Goal: Transaction & Acquisition: Obtain resource

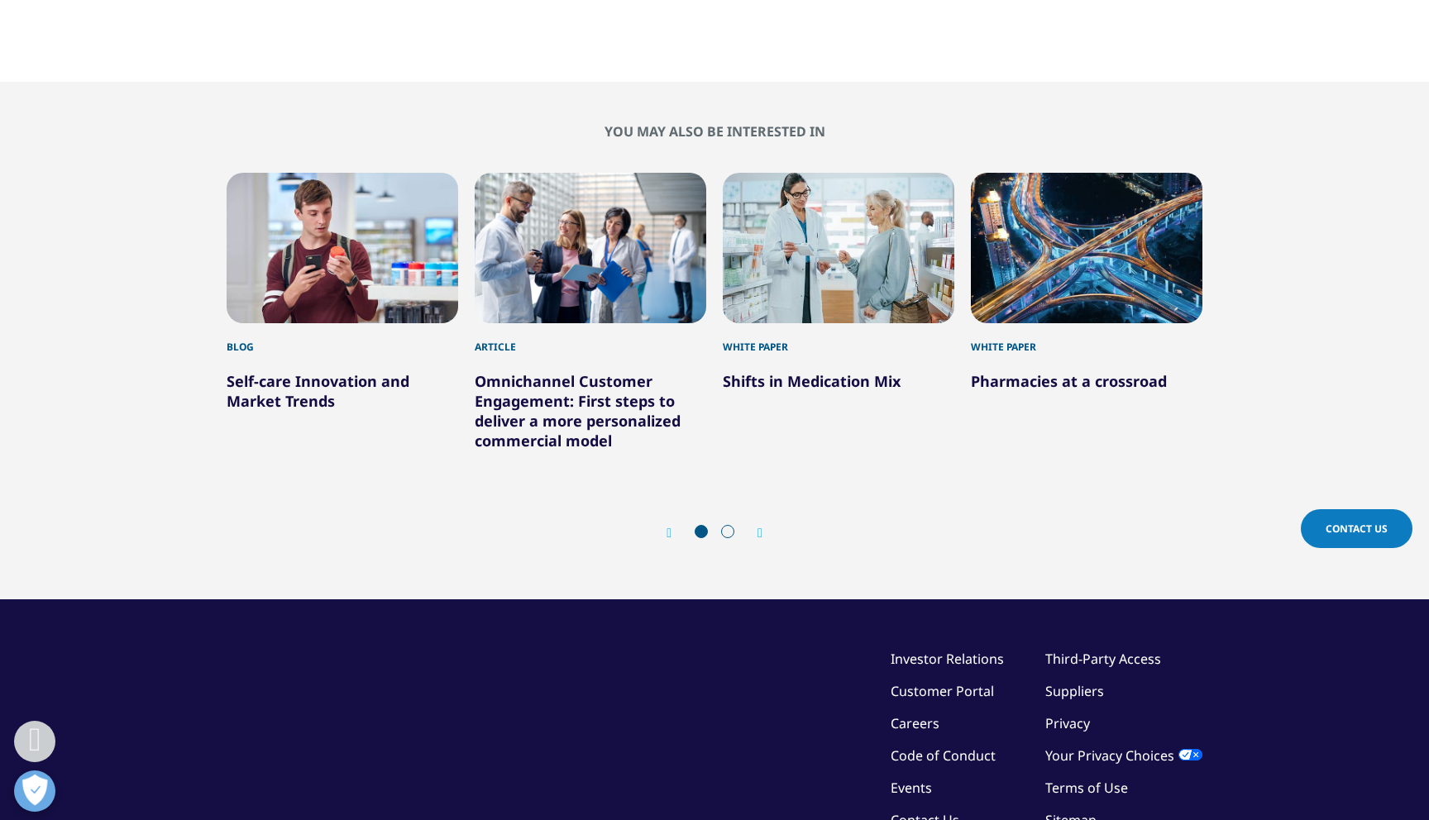
scroll to position [961, 0]
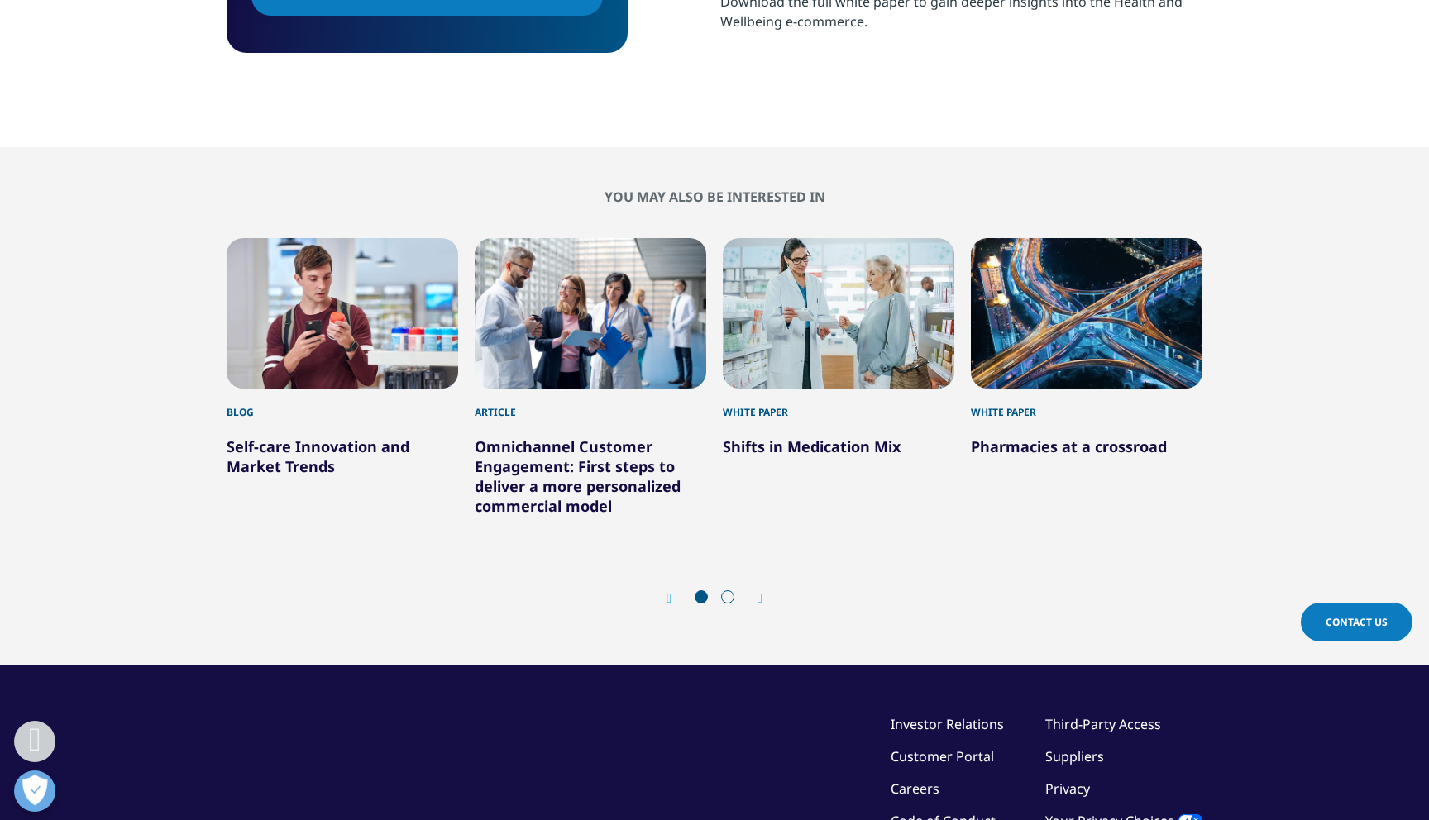
click at [760, 592] on icon "Next slide" at bounding box center [760, 598] width 5 height 13
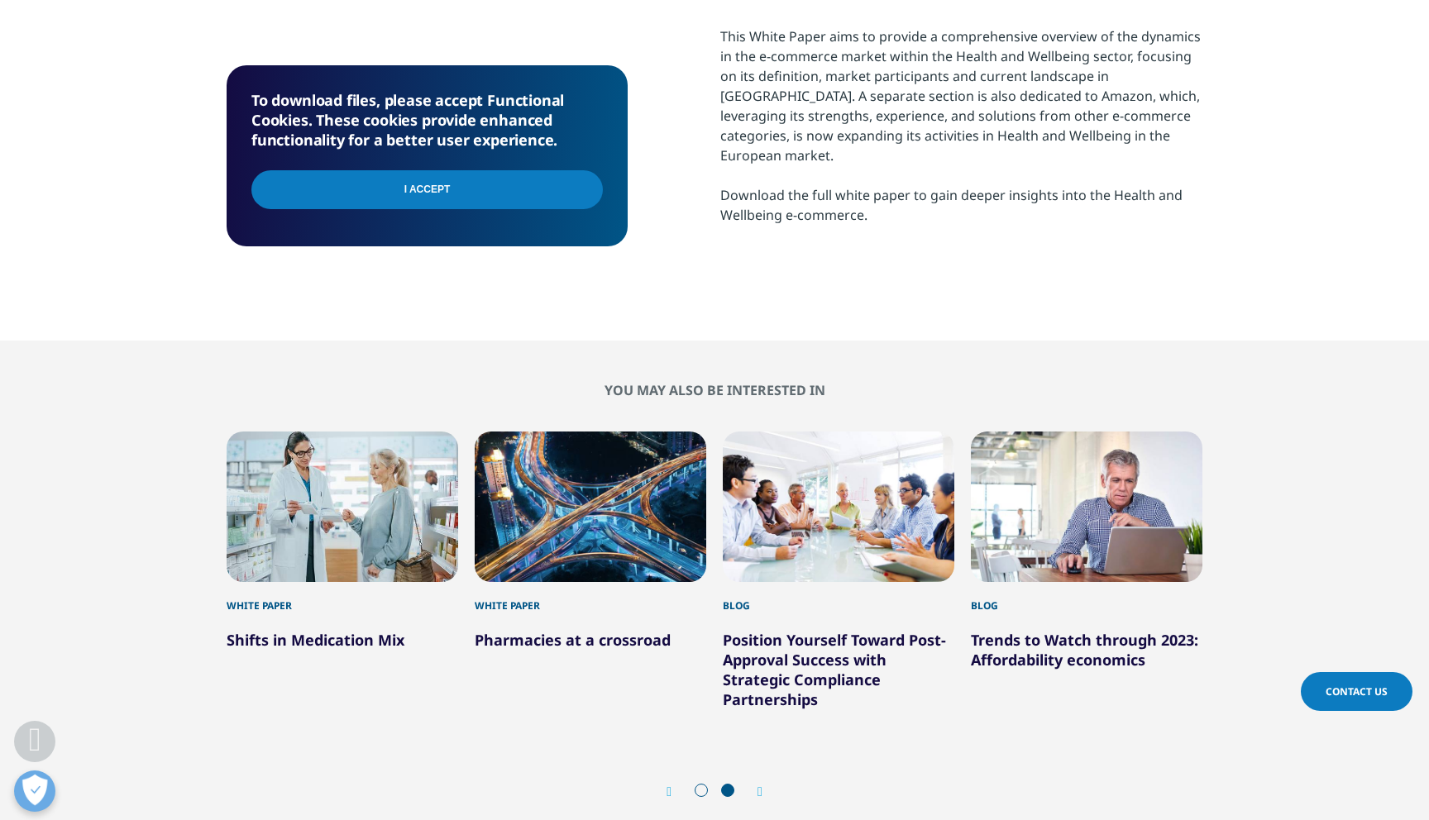
scroll to position [598, 0]
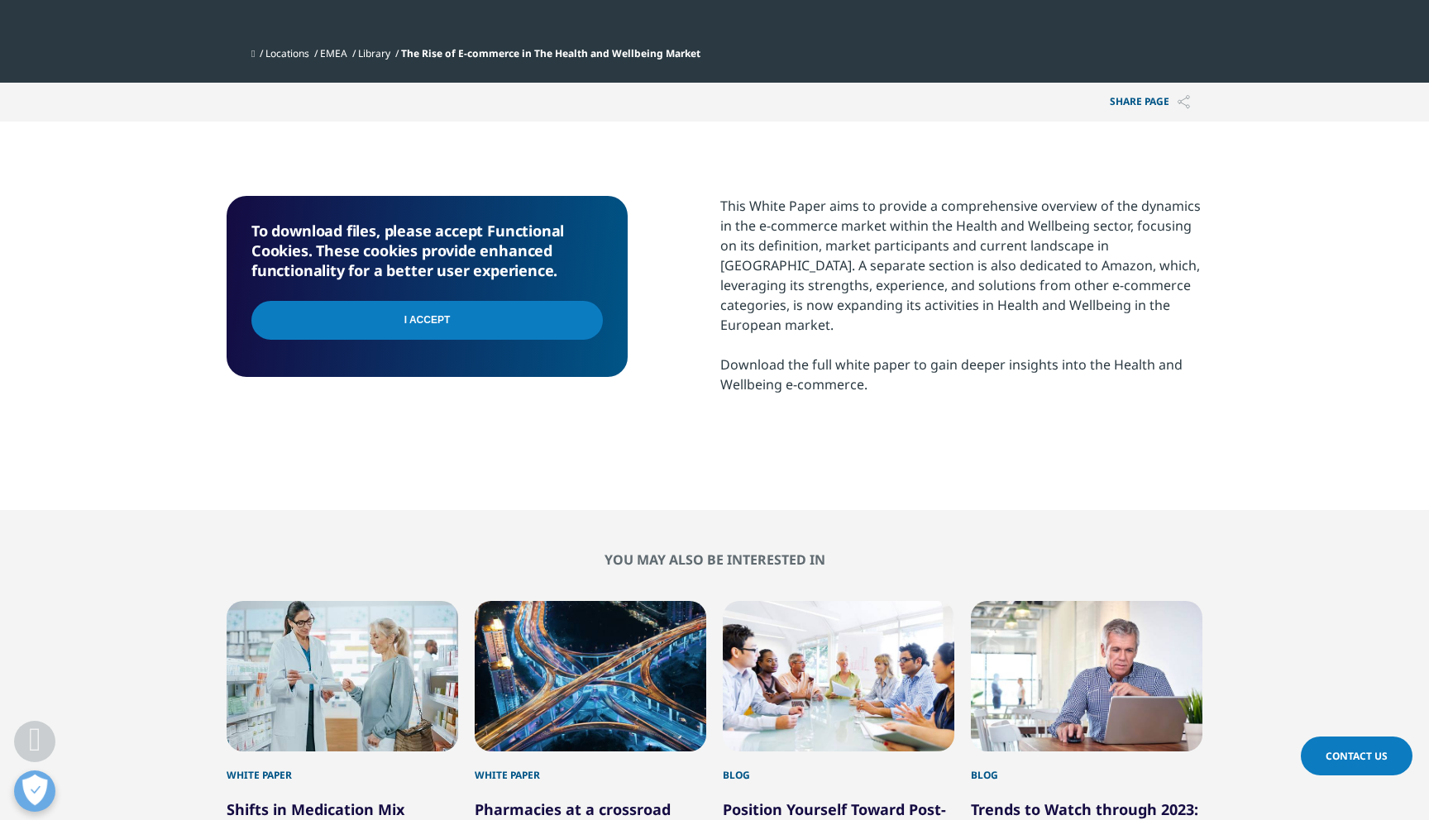
click at [414, 318] on input "I Accept" at bounding box center [426, 320] width 351 height 39
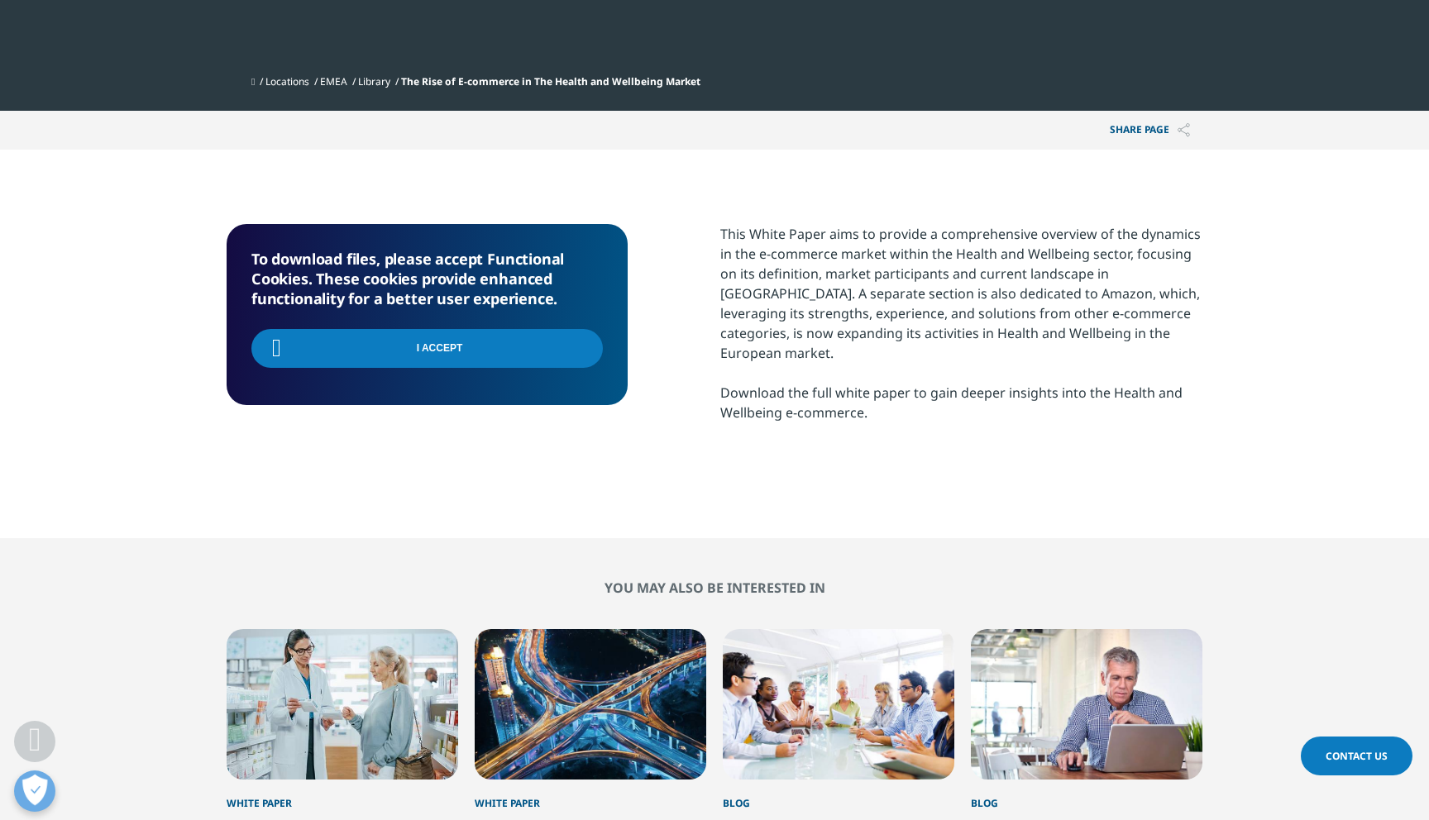
scroll to position [566, 0]
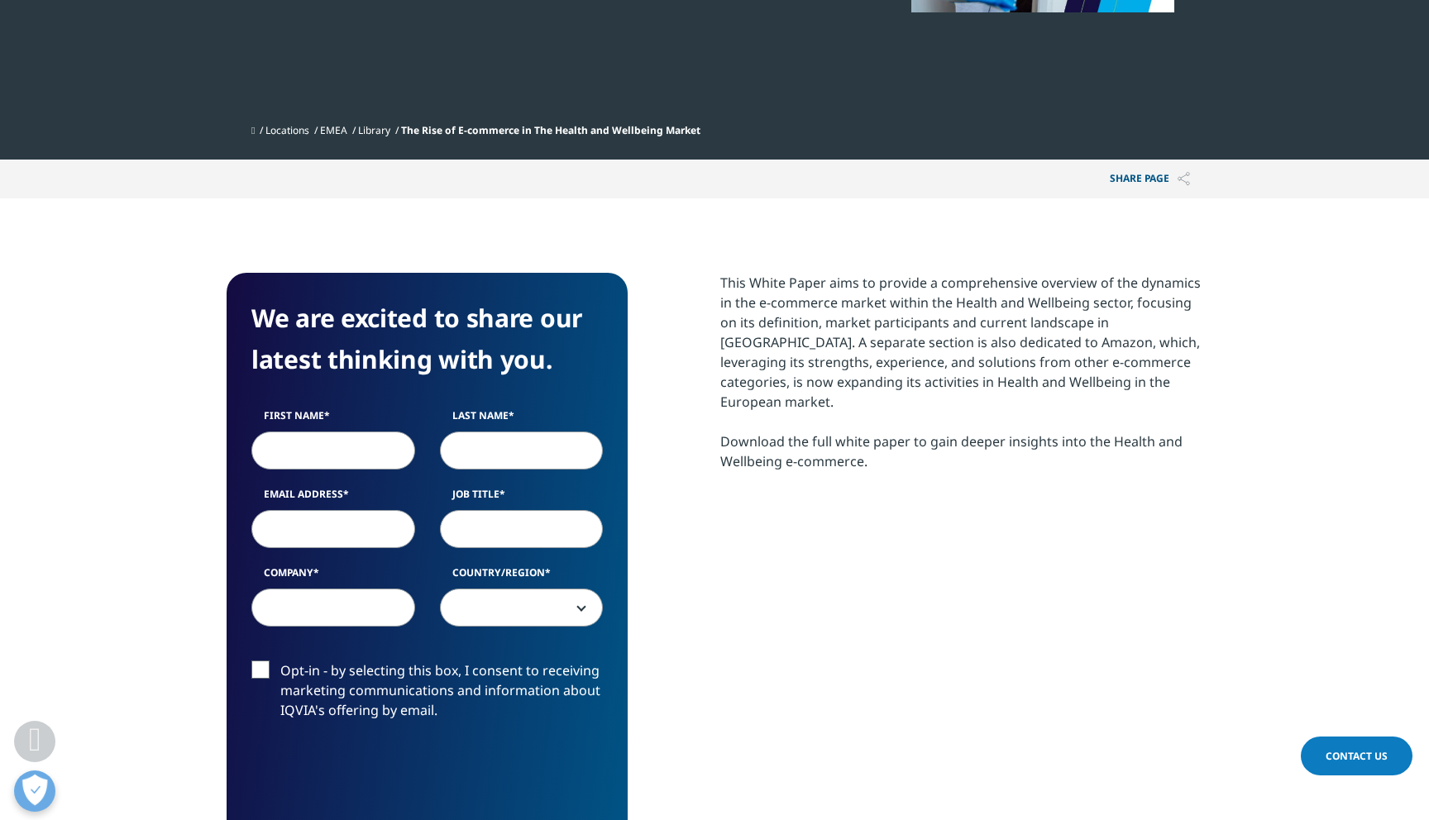
scroll to position [522, 0]
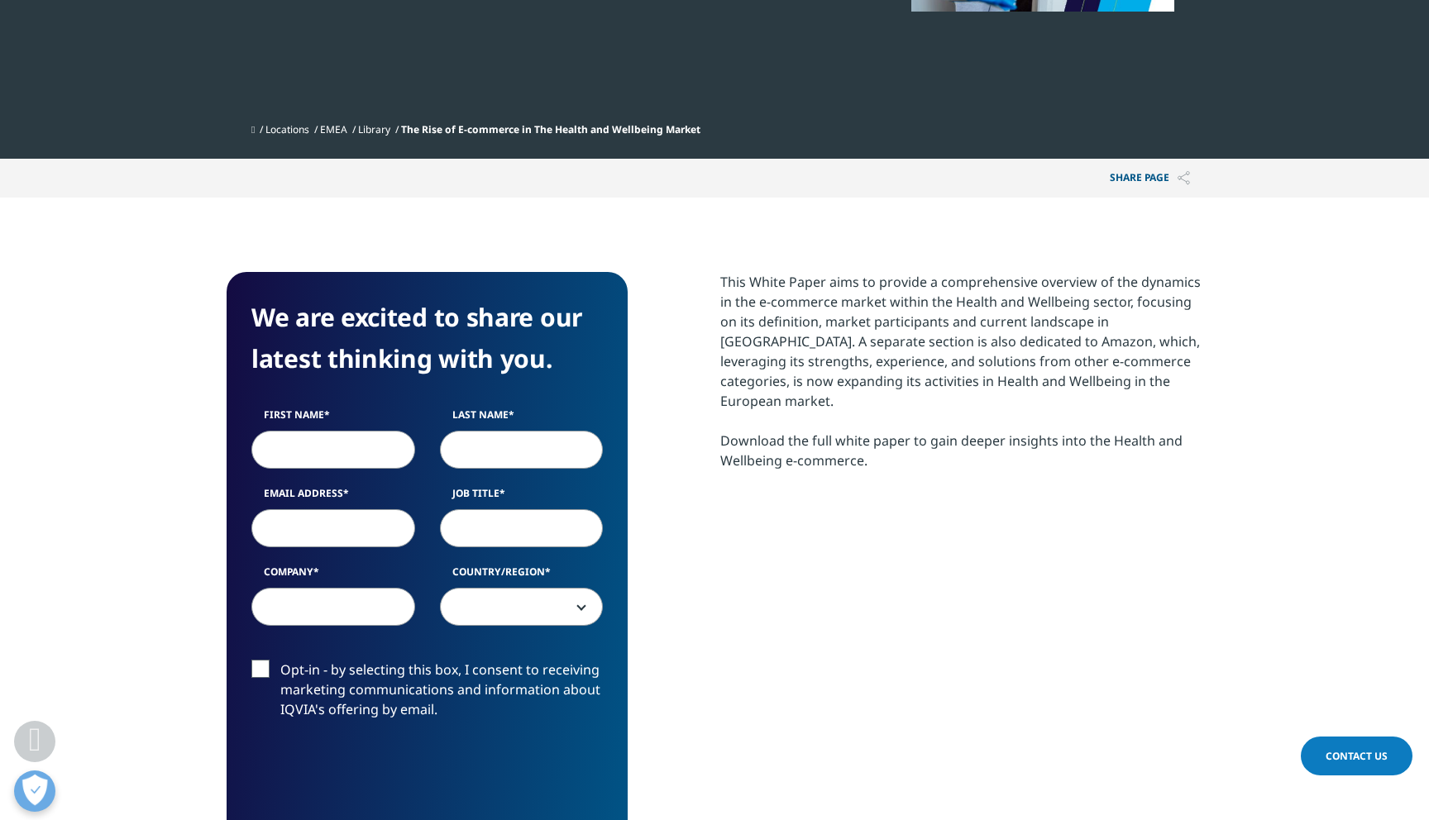
click at [311, 447] on input "First Name" at bounding box center [333, 450] width 164 height 38
type input "[PERSON_NAME]"
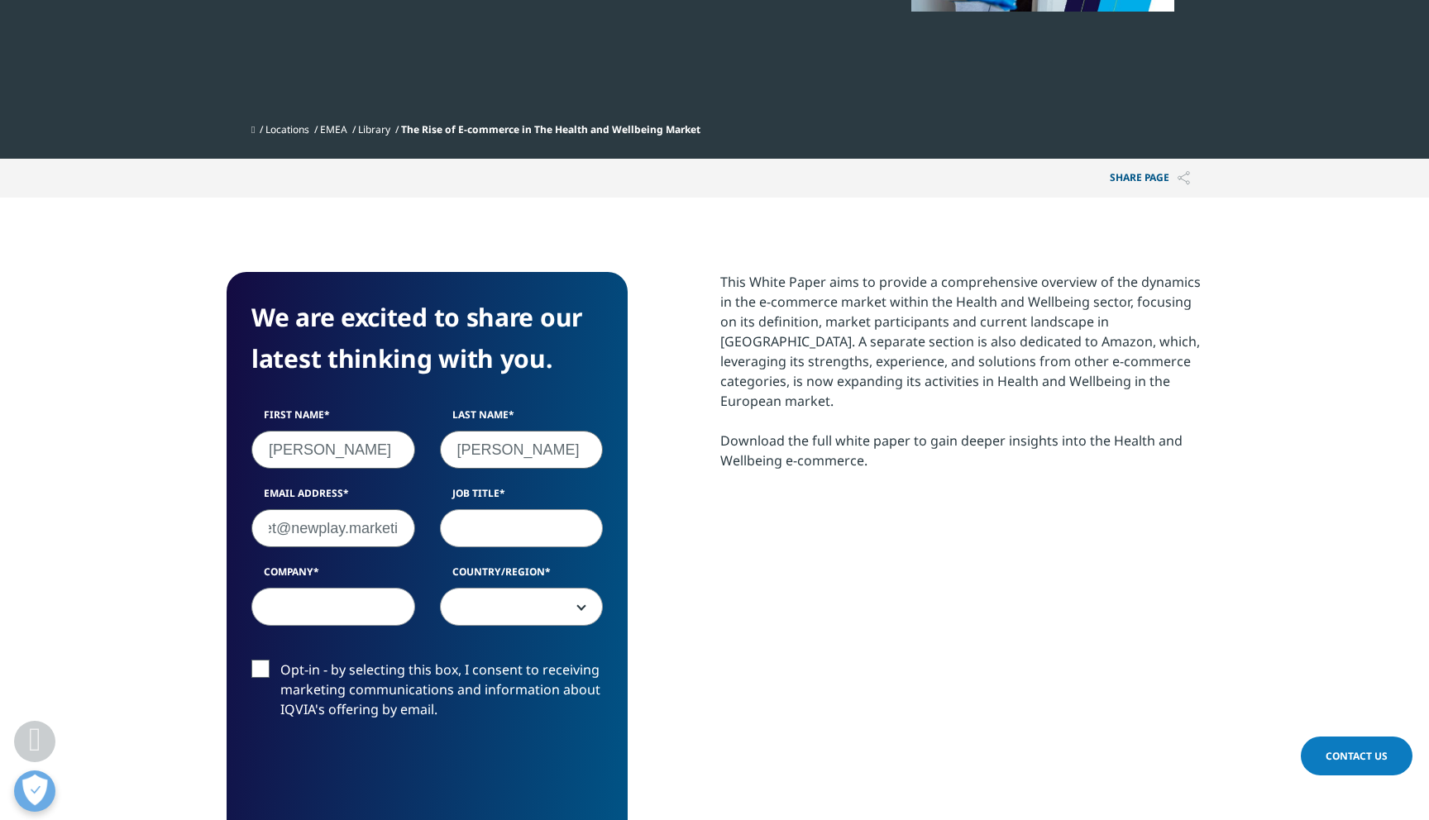
scroll to position [0, 22]
type input "[EMAIL_ADDRESS][DOMAIN_NAME]"
type input "GF"
type input "NewPlay Marketing"
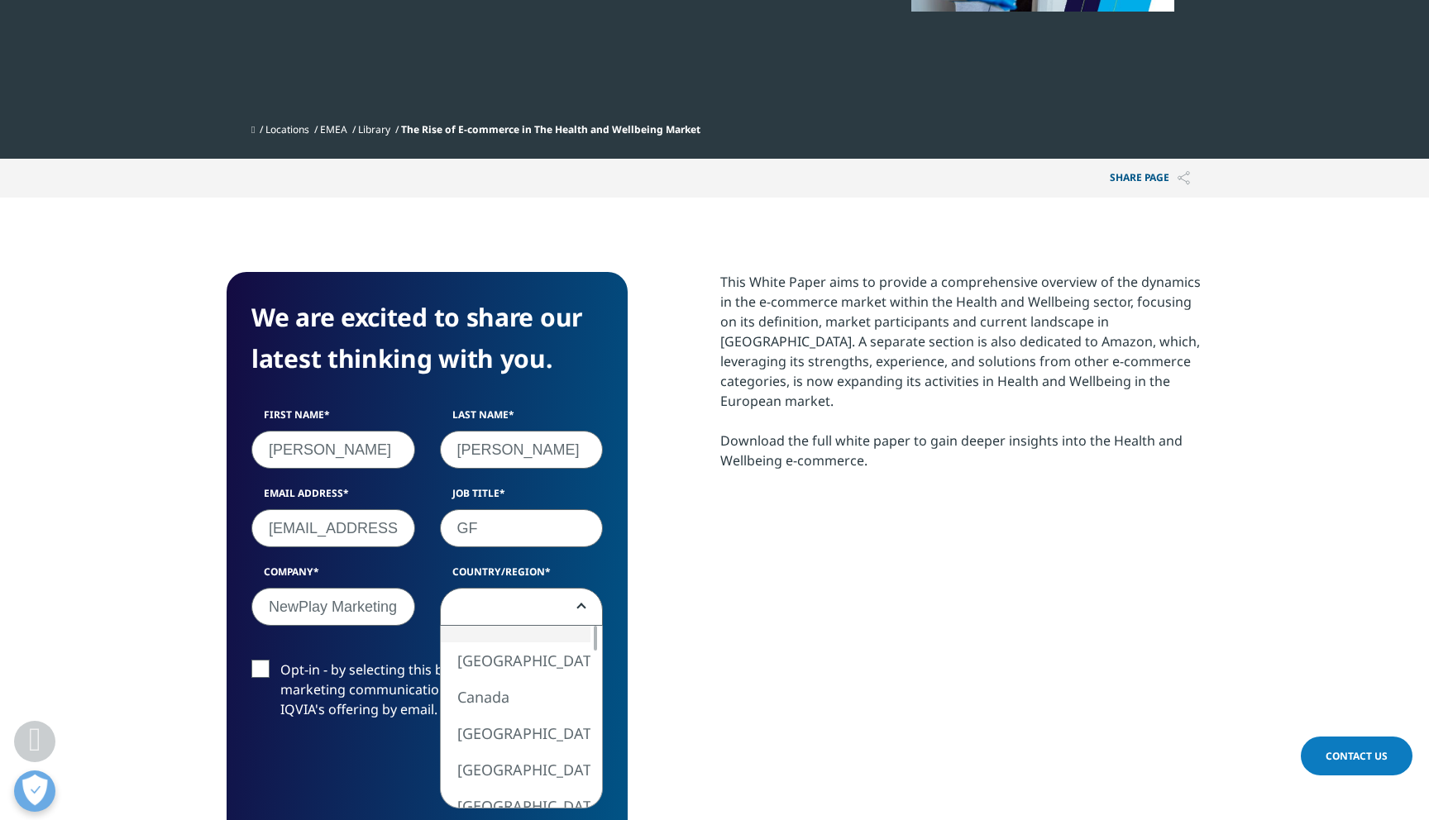
click at [513, 597] on span at bounding box center [522, 608] width 162 height 38
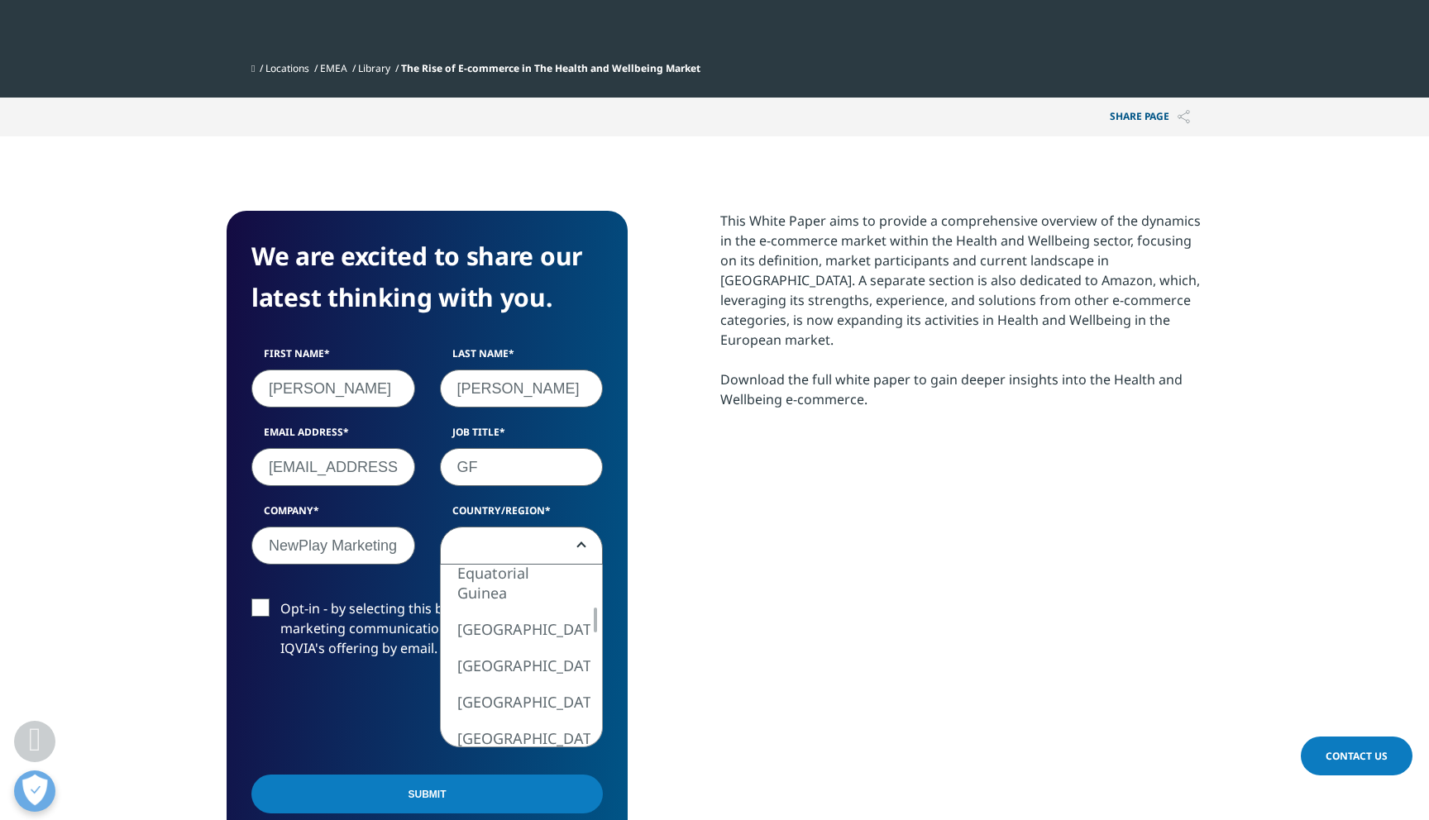
scroll to position [601, 0]
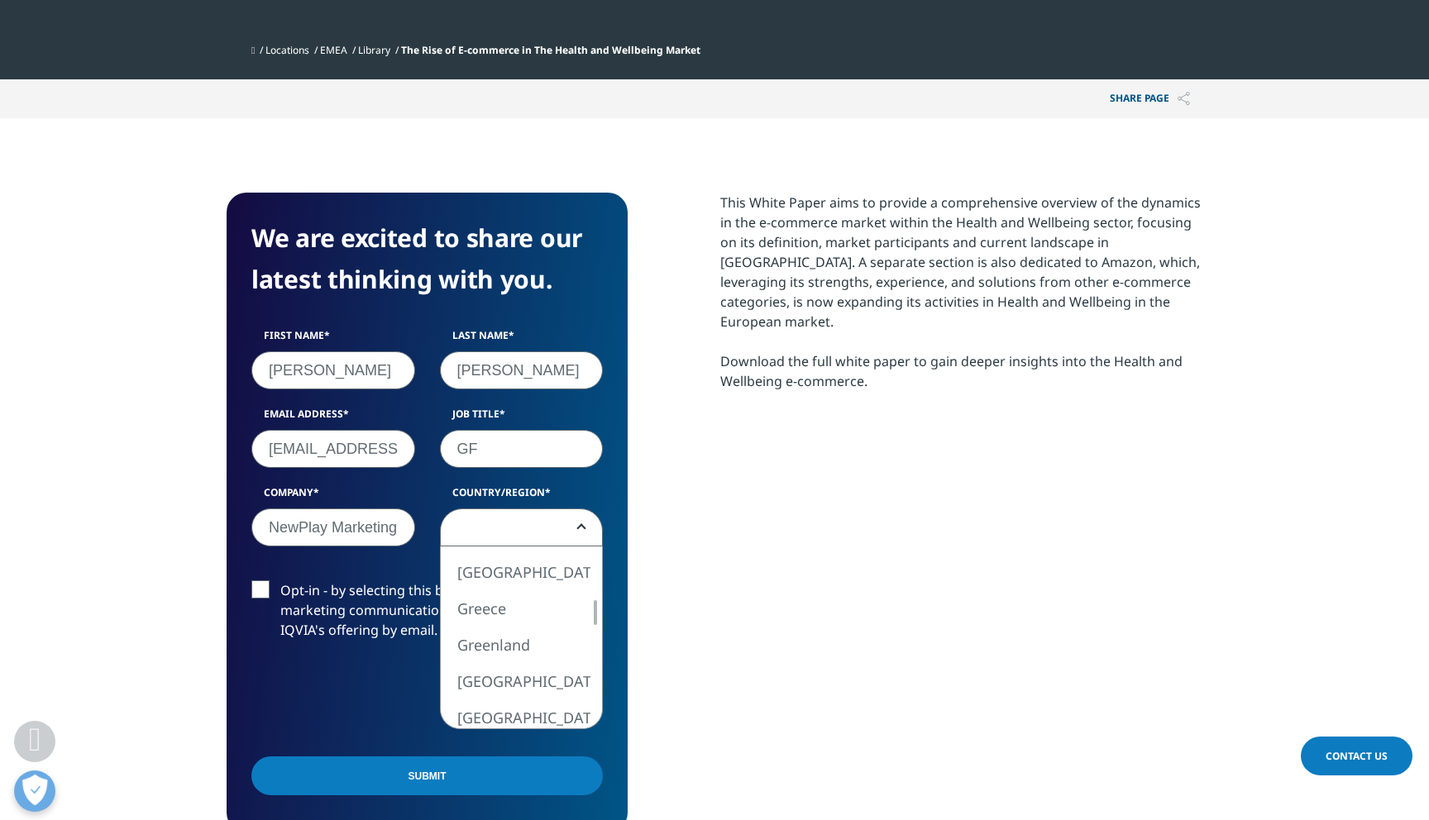
select select "[GEOGRAPHIC_DATA]"
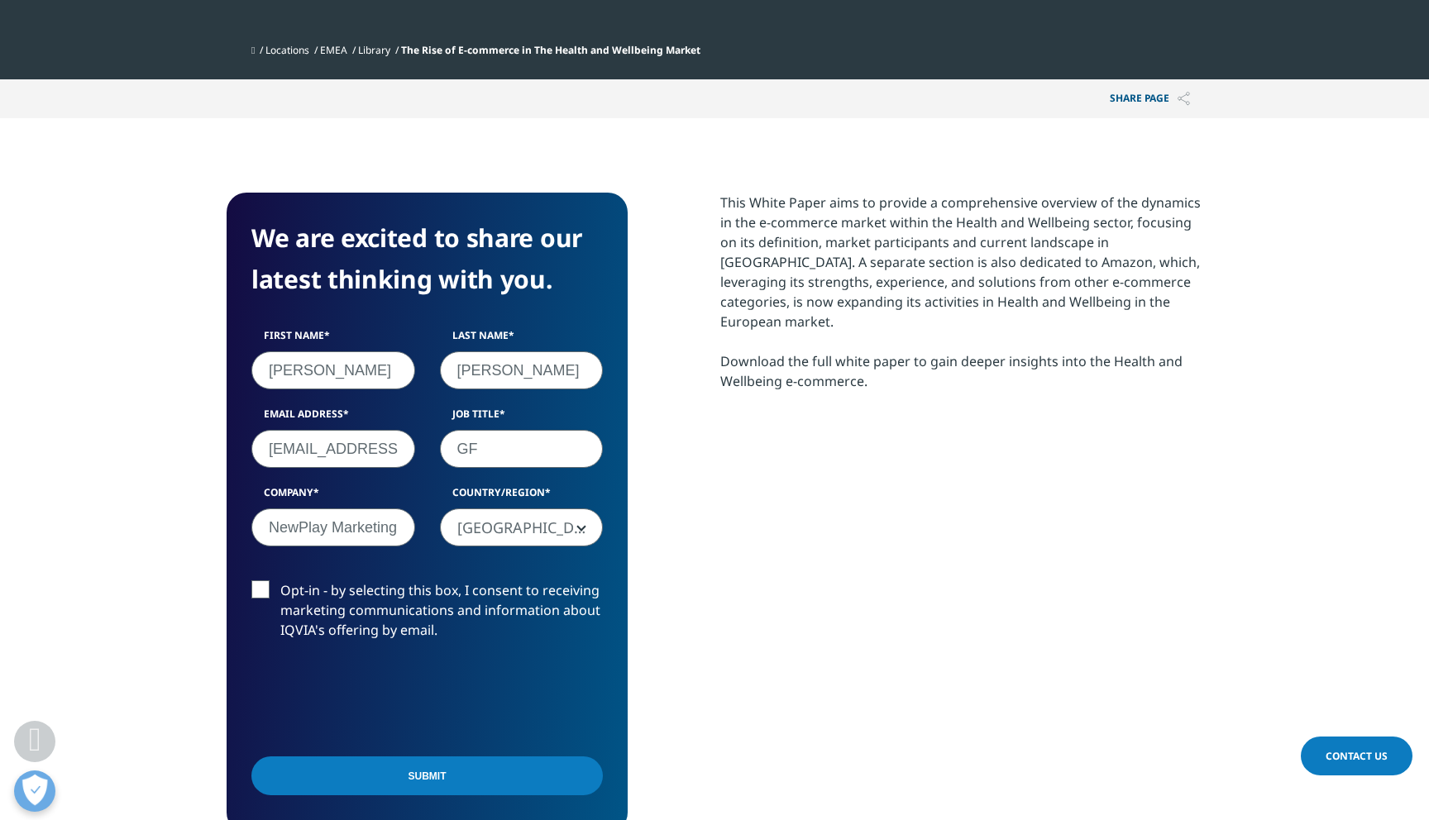
click at [314, 595] on label "Opt-in - by selecting this box, I consent to receiving marketing communications…" at bounding box center [426, 615] width 351 height 69
click at [280, 581] on input "Opt-in - by selecting this box, I consent to receiving marketing communications…" at bounding box center [280, 581] width 0 height 0
click at [407, 780] on input "Submit" at bounding box center [426, 776] width 351 height 39
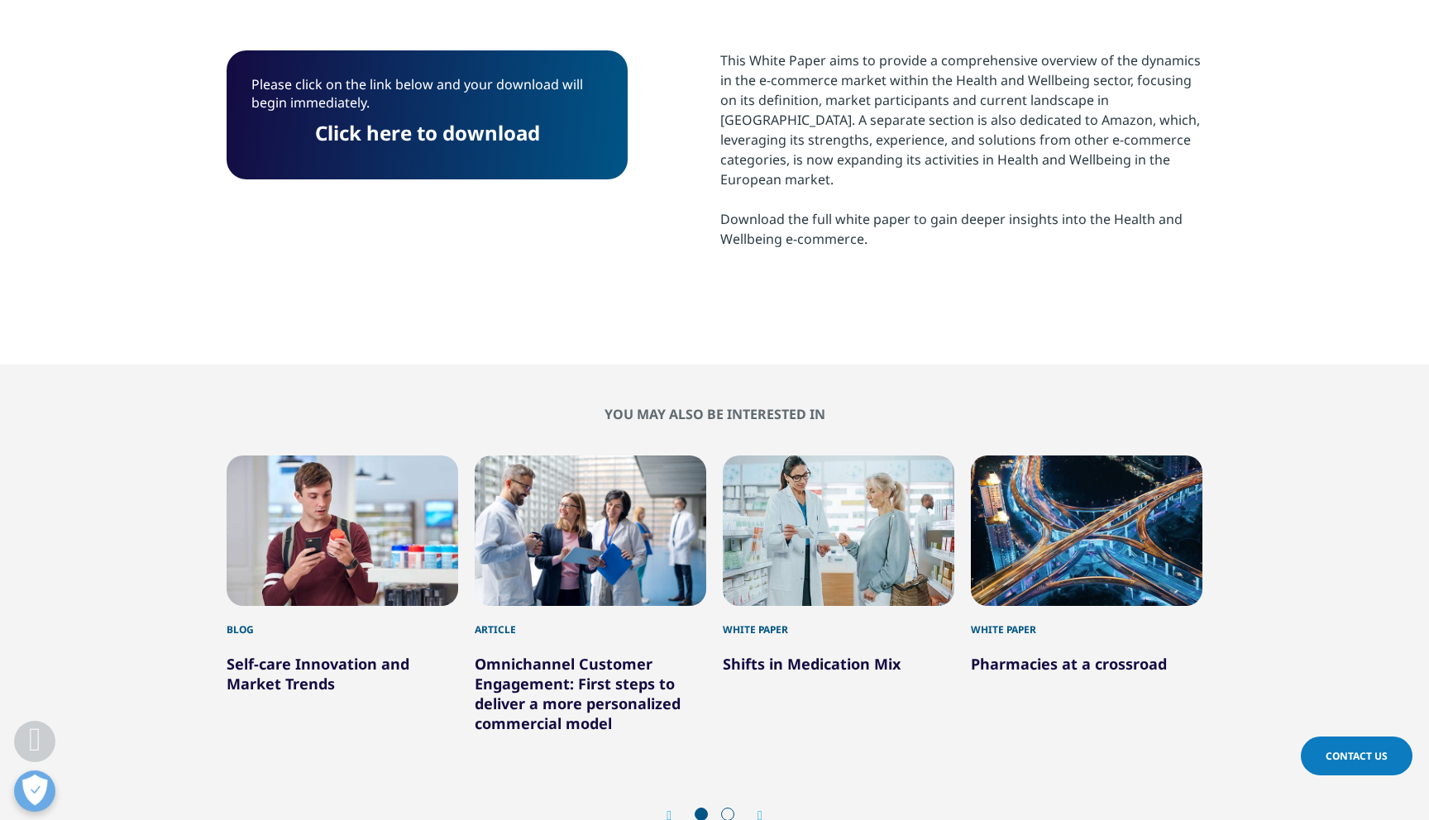
scroll to position [712, 0]
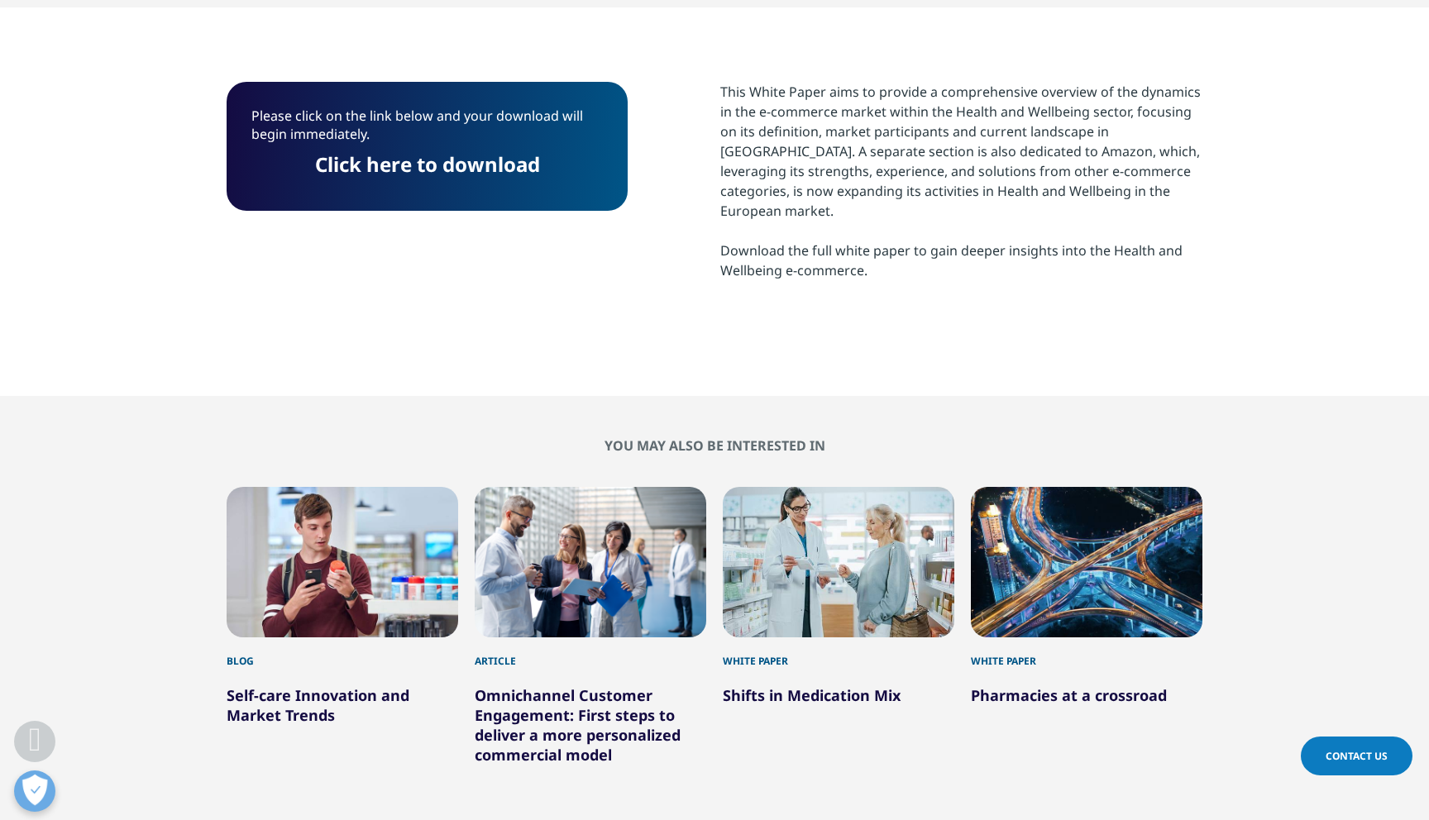
click at [474, 145] on p "Please click on the link below and your download will begin immediately." at bounding box center [426, 131] width 351 height 49
click at [457, 169] on link "Click here to download" at bounding box center [427, 164] width 225 height 27
